Goal: Information Seeking & Learning: Learn about a topic

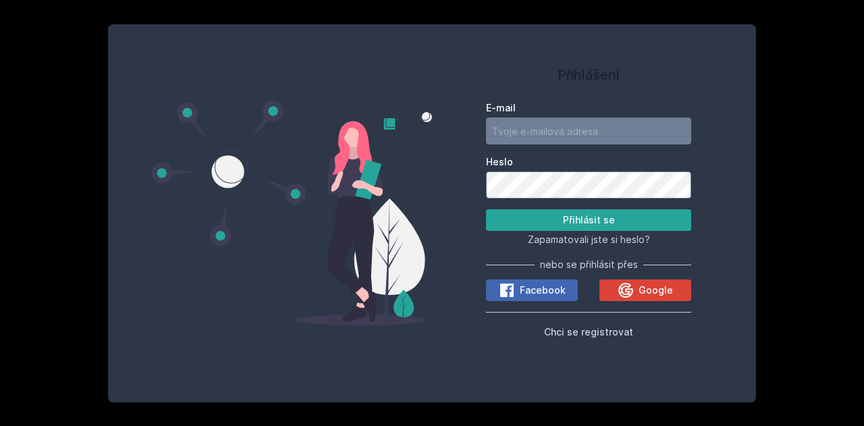
click at [534, 92] on font "Jasně, jsem pro" at bounding box center [525, 87] width 84 height 11
click at [539, 129] on input "E-mail" at bounding box center [588, 130] width 205 height 27
type input "[EMAIL_ADDRESS][PERSON_NAME][DOMAIN_NAME]"
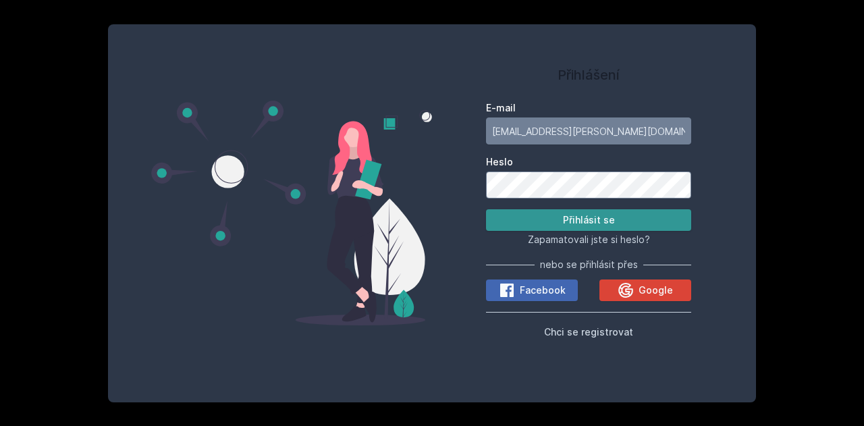
click at [596, 225] on font "Přihlásit se" at bounding box center [589, 219] width 52 height 11
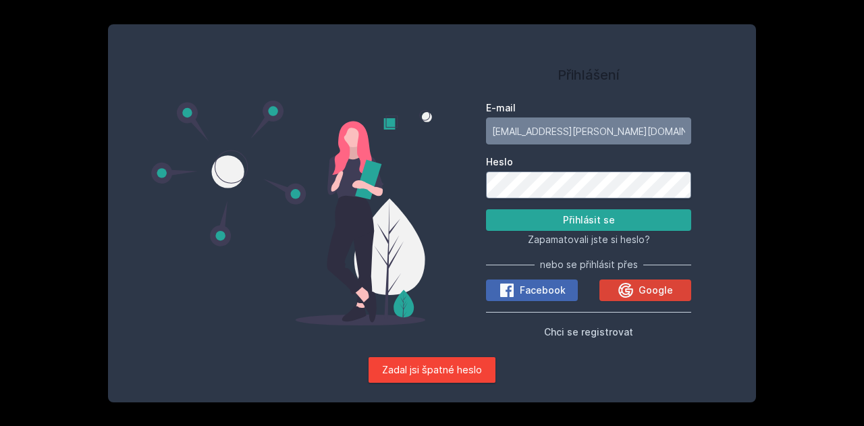
click at [486, 209] on button "Přihlásit se" at bounding box center [588, 220] width 205 height 22
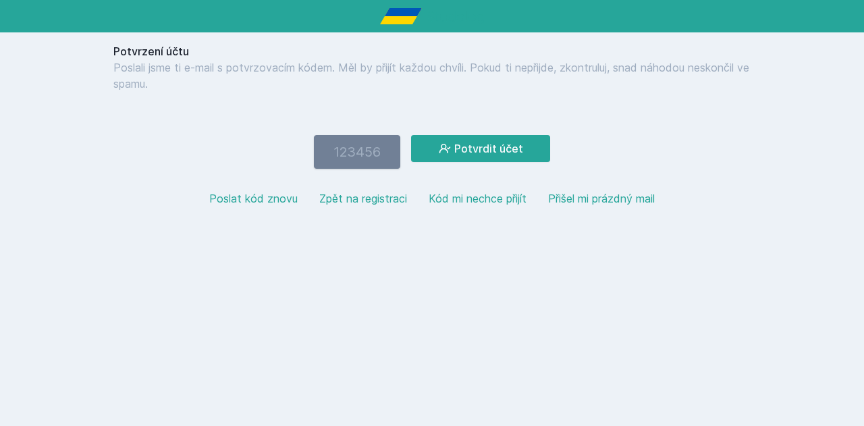
paste input "502916"
type input "502916"
click at [497, 155] on font "Potvrdit účet" at bounding box center [488, 148] width 69 height 13
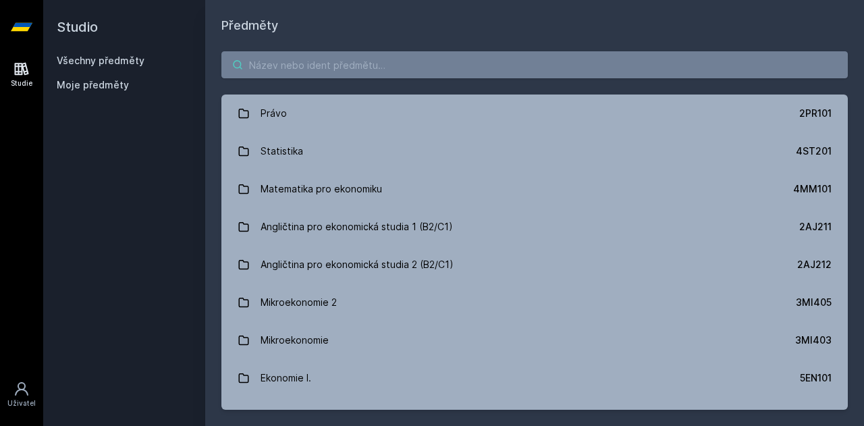
click at [463, 65] on input "search" at bounding box center [534, 64] width 626 height 27
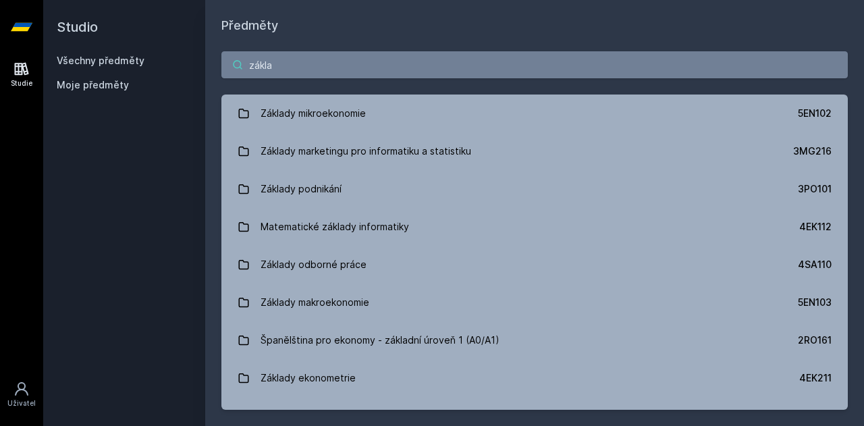
type input "zákla"
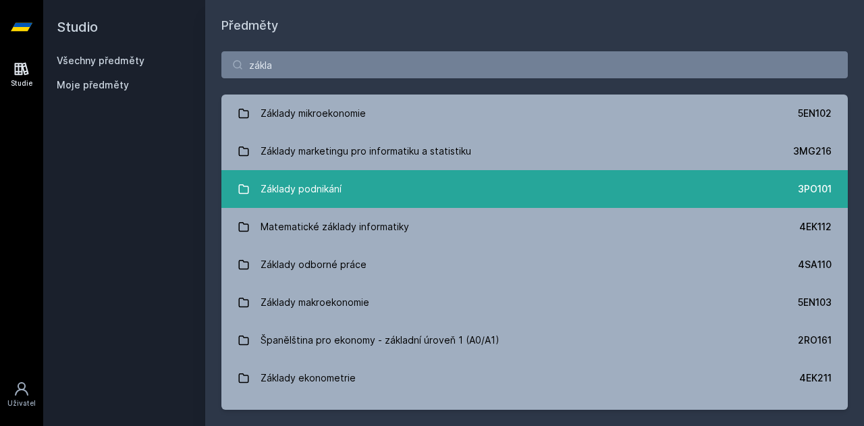
click at [352, 199] on link "Základy podnikání 3PO101" at bounding box center [534, 189] width 626 height 38
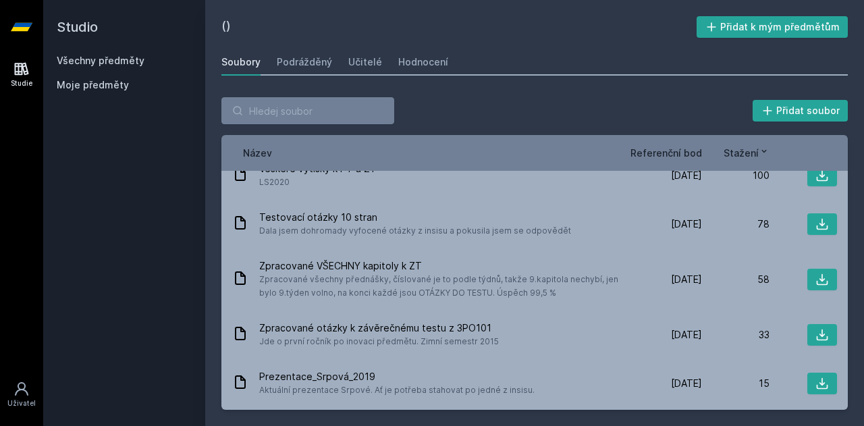
scroll to position [112, 0]
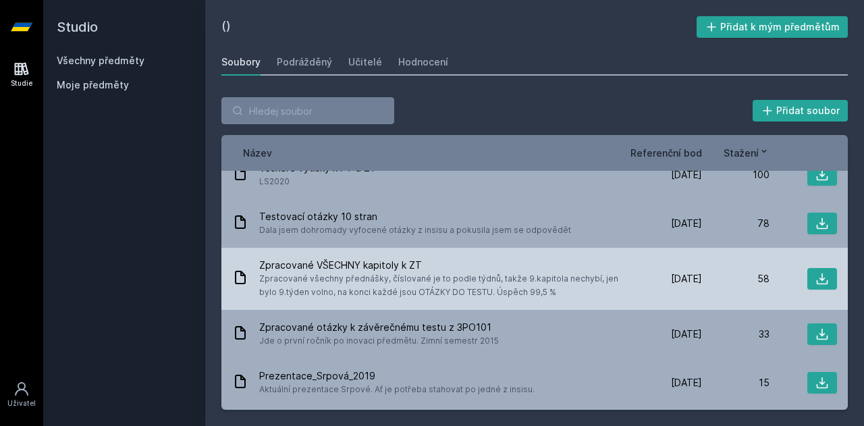
click at [435, 282] on font "Zpracované všechny přednášky, číslované je to podle týdnů, takže 9.kapitola nec…" at bounding box center [438, 285] width 359 height 24
click at [487, 281] on font "Zpracované všechny přednášky, číslované je to podle týdnů, takže 9.kapitola nec…" at bounding box center [438, 285] width 359 height 24
click at [820, 283] on icon at bounding box center [821, 278] width 13 height 13
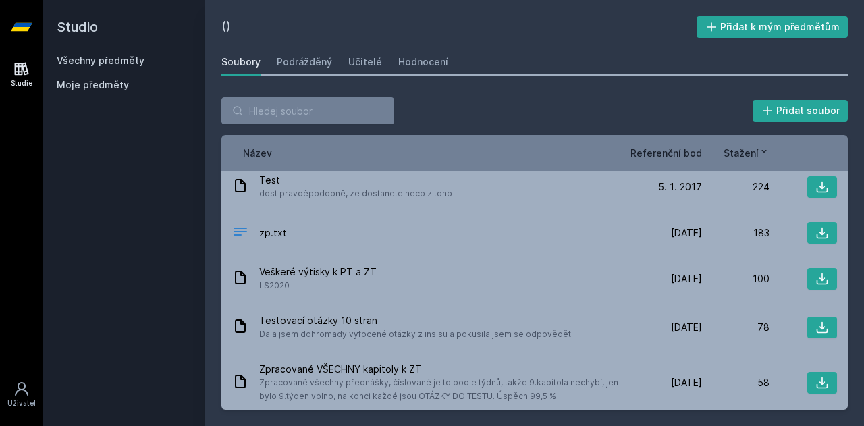
scroll to position [0, 0]
